Goal: Task Accomplishment & Management: Manage account settings

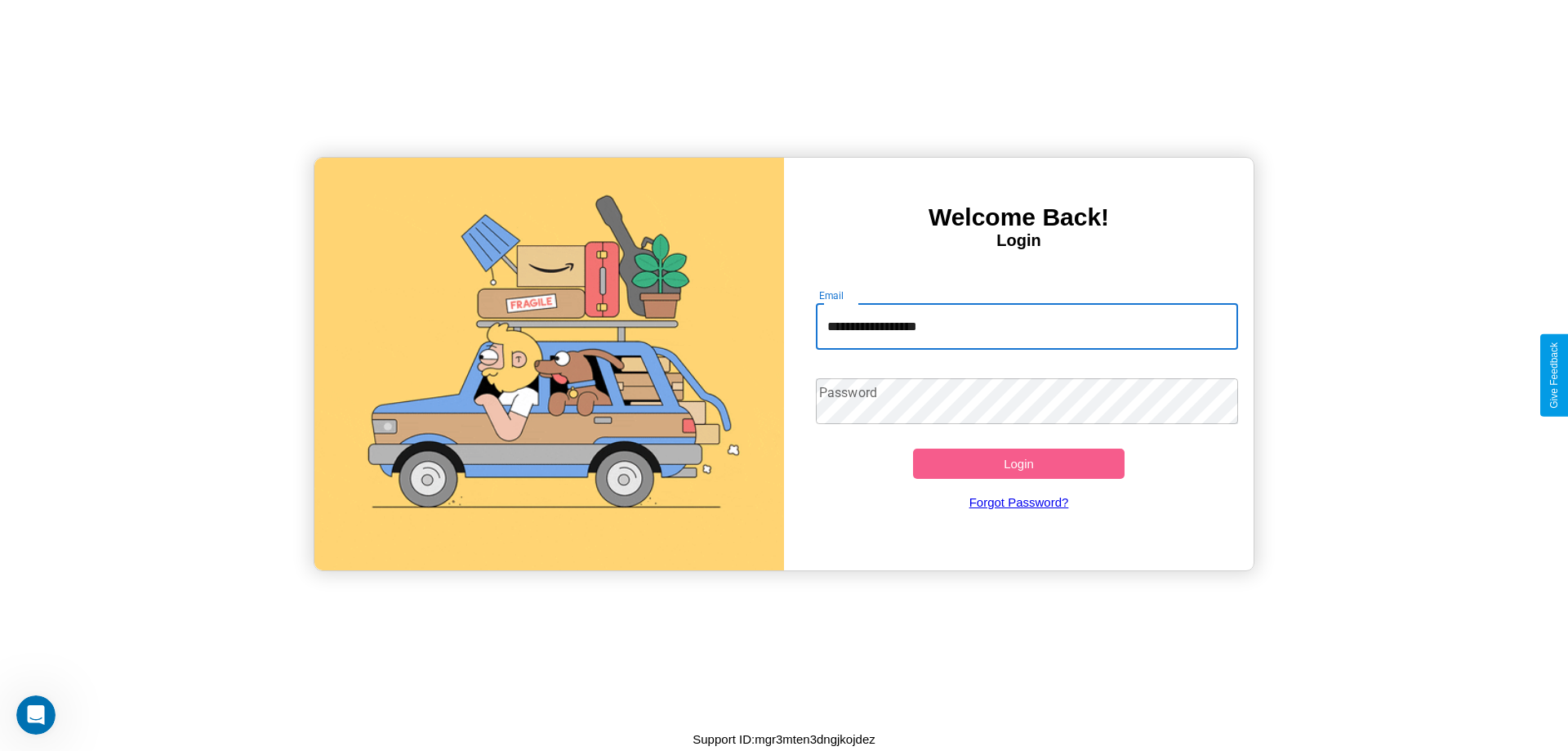
type input "**********"
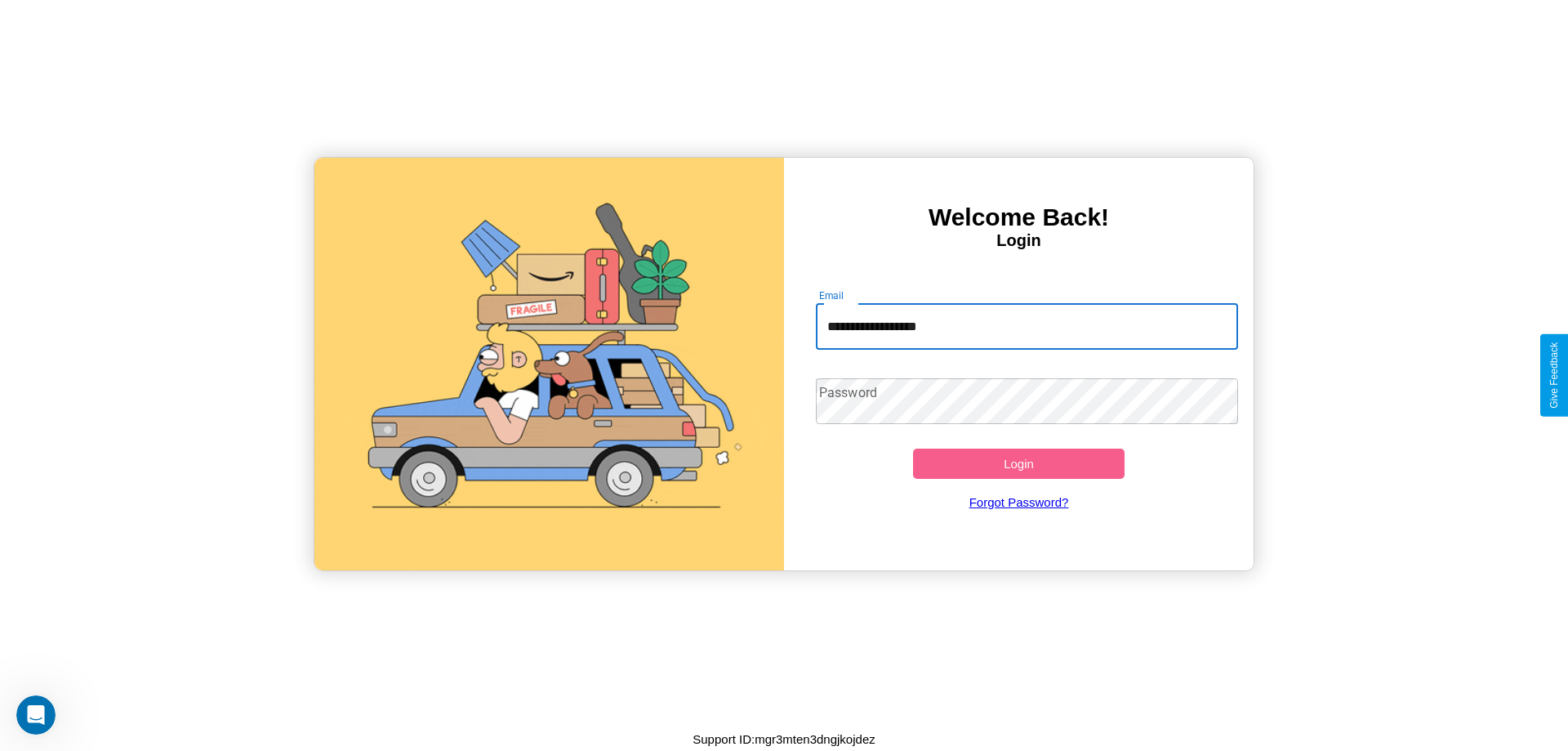
click at [1018, 463] on button "Login" at bounding box center [1019, 463] width 211 height 30
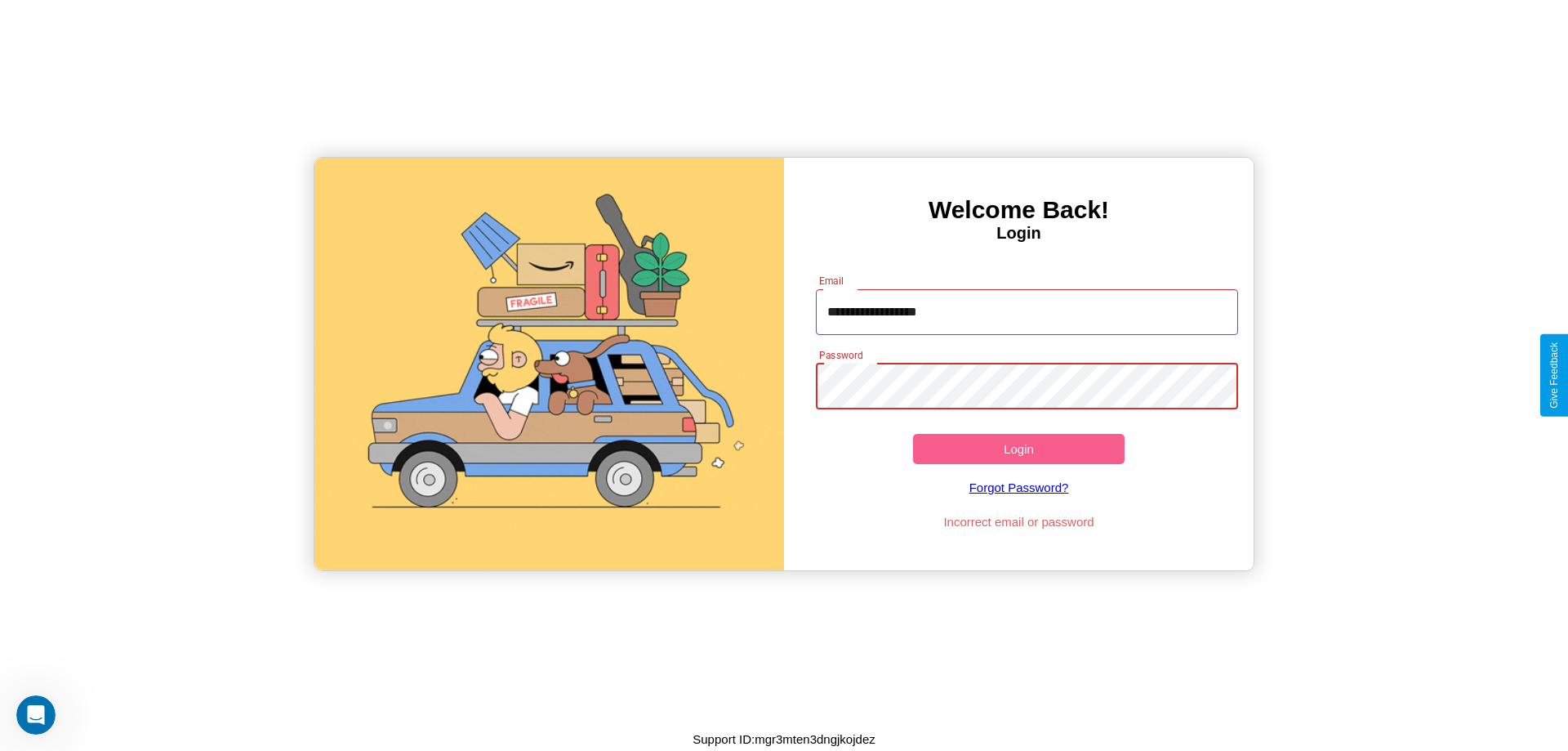
click at [1018, 448] on button "Login" at bounding box center [1019, 449] width 211 height 30
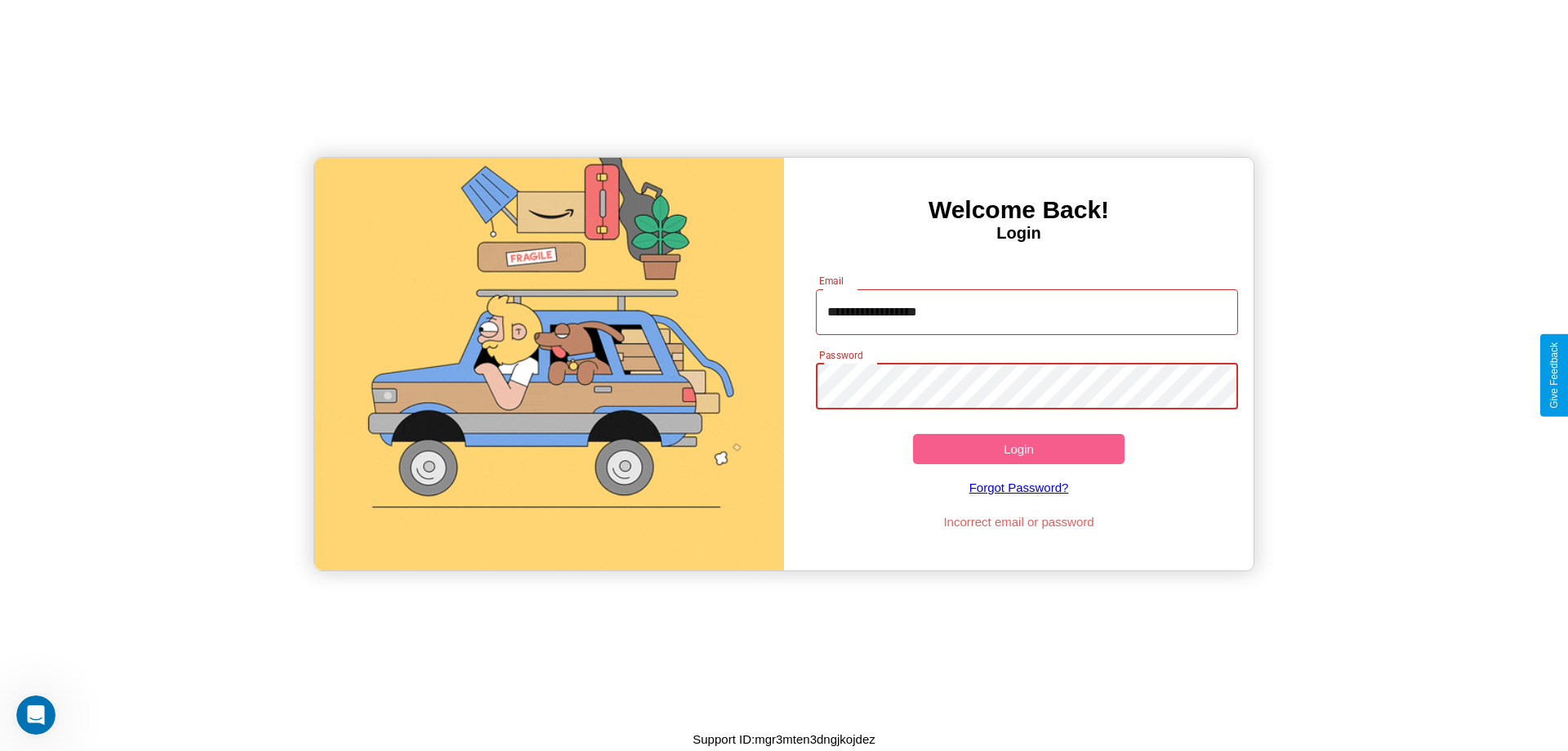
click at [1018, 448] on button "Login" at bounding box center [1019, 449] width 211 height 30
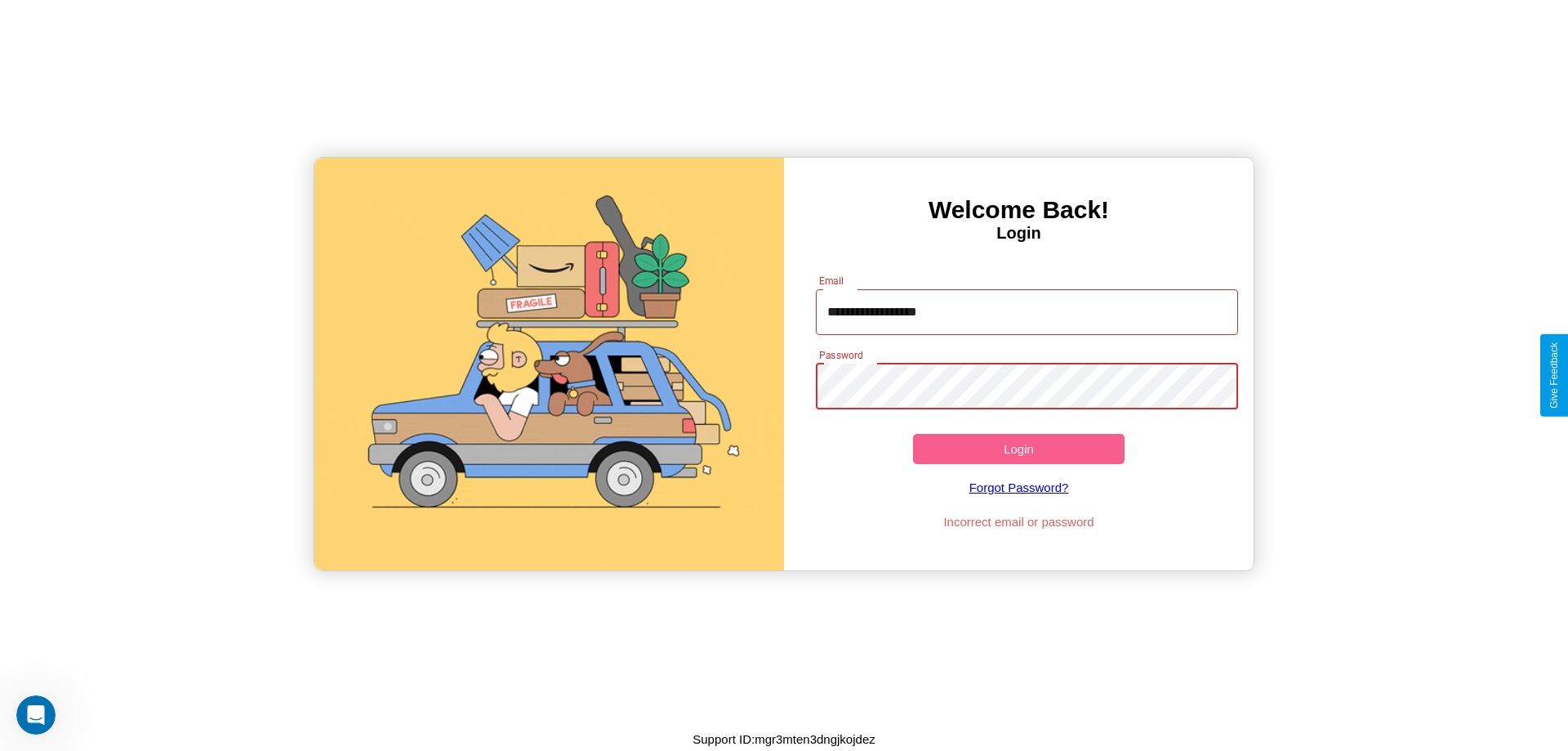
click at [1018, 448] on button "Login" at bounding box center [1019, 449] width 211 height 30
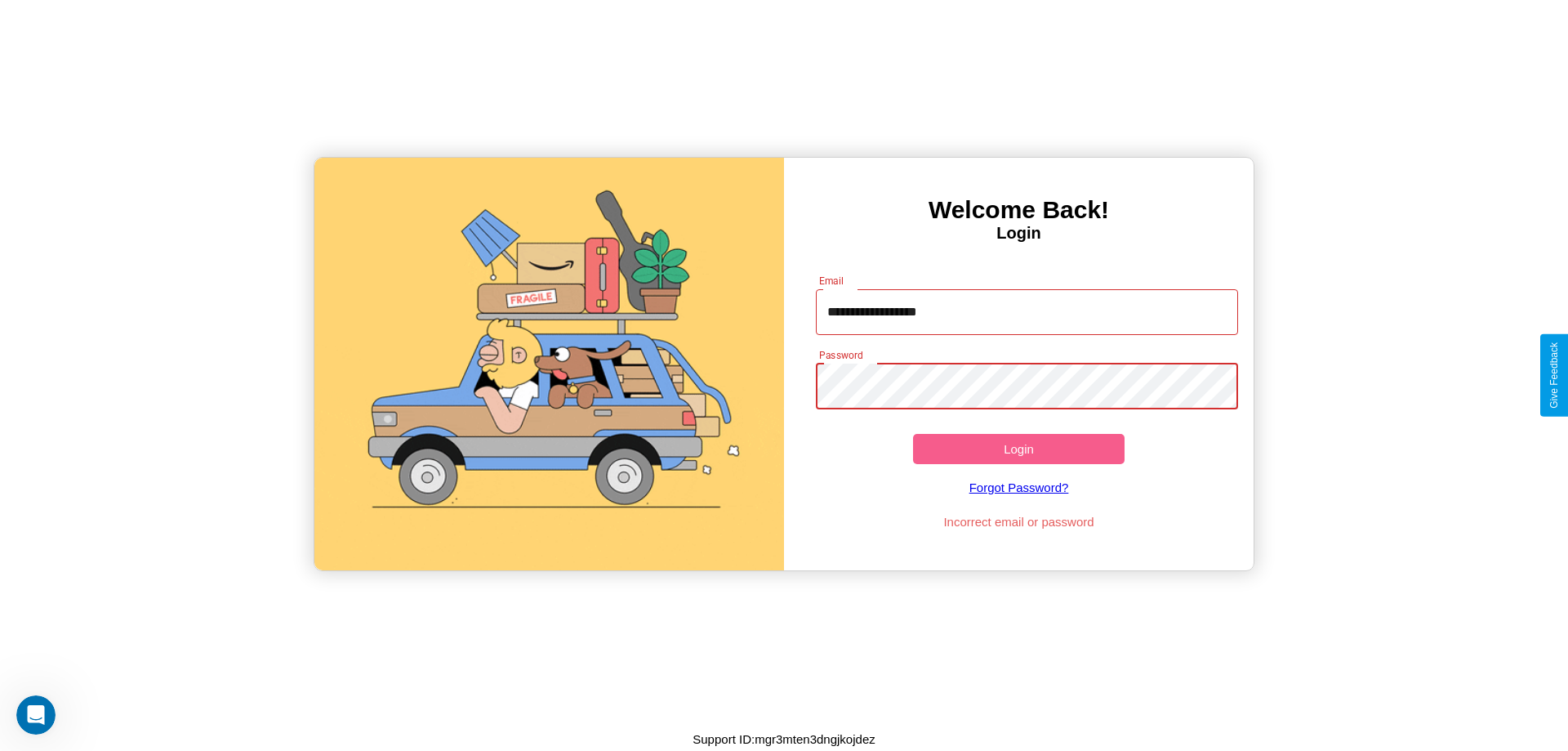
click at [1018, 448] on button "Login" at bounding box center [1019, 449] width 211 height 30
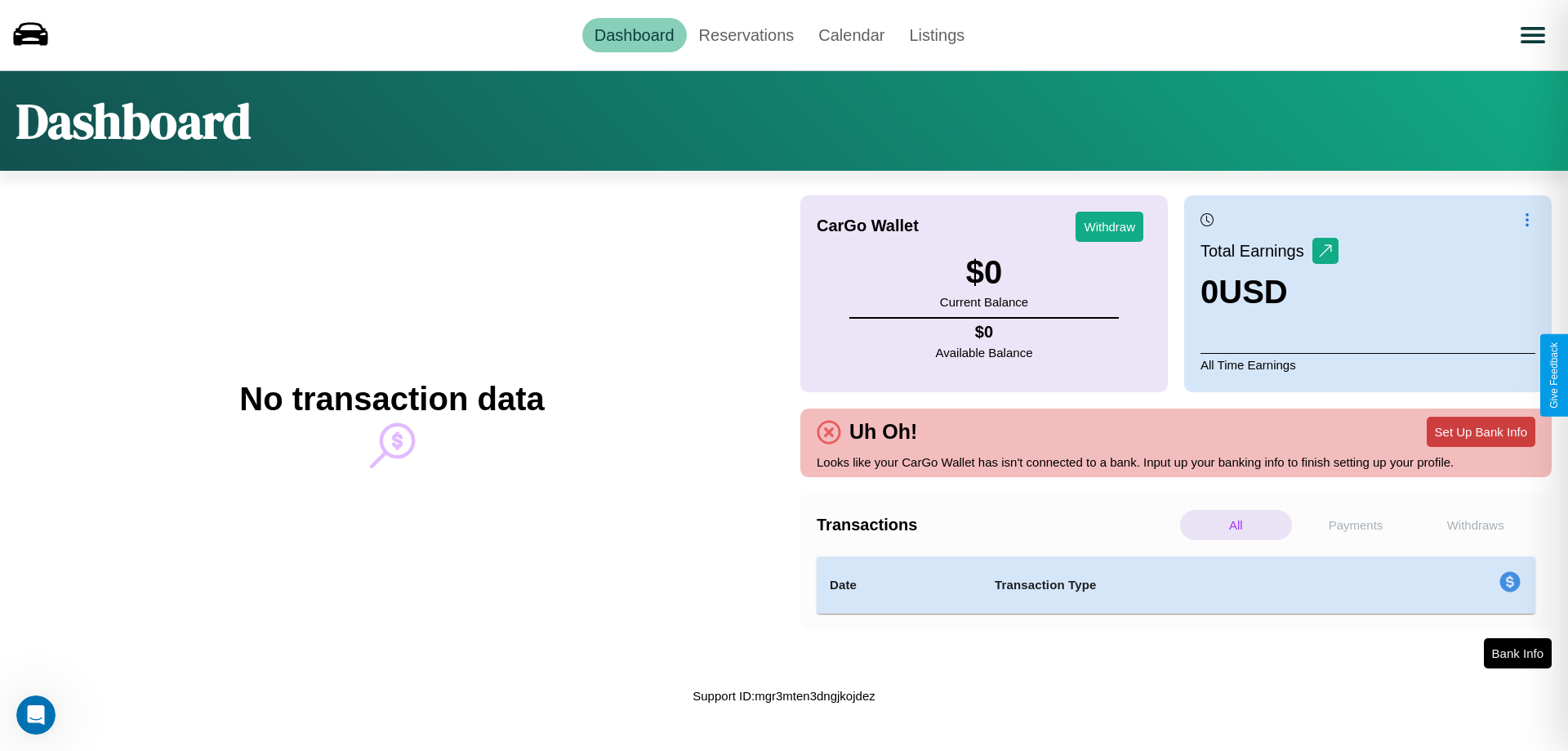
click at [1481, 431] on button "Set Up Bank Info" at bounding box center [1481, 432] width 108 height 30
